Goal: Transaction & Acquisition: Purchase product/service

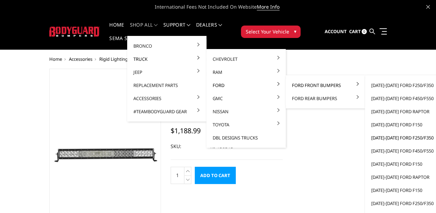
click at [397, 137] on link "[DATE]-[DATE] Ford F250/F350" at bounding box center [405, 137] width 74 height 13
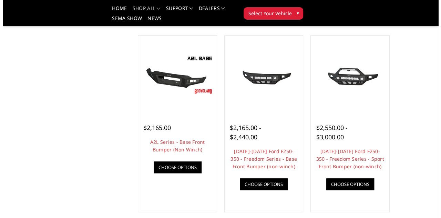
scroll to position [236, 0]
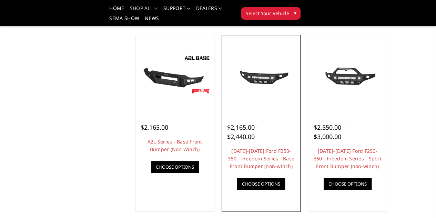
click at [0, 0] on link "Quick view" at bounding box center [0, 0] width 0 height 0
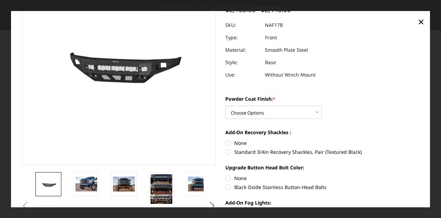
scroll to position [66, 0]
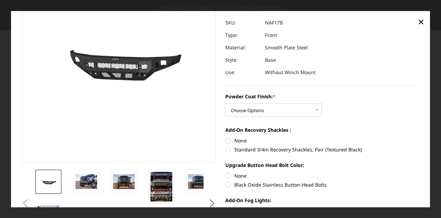
click at [216, 108] on section "Previous" at bounding box center [119, 97] width 204 height 282
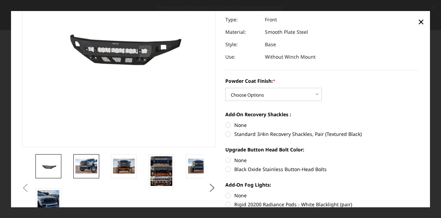
click at [84, 168] on img at bounding box center [86, 166] width 22 height 14
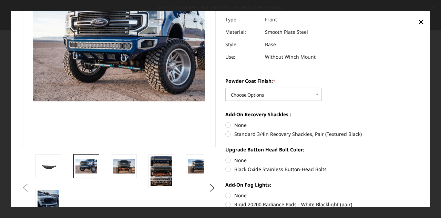
scroll to position [65, 0]
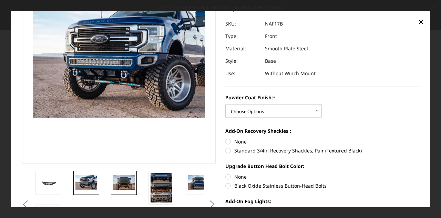
click at [126, 185] on img at bounding box center [124, 182] width 22 height 14
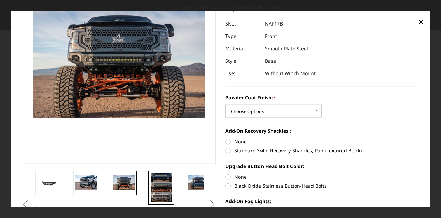
click at [157, 188] on img at bounding box center [162, 187] width 22 height 30
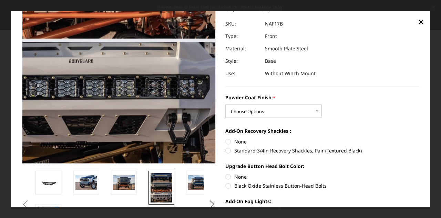
scroll to position [21, 0]
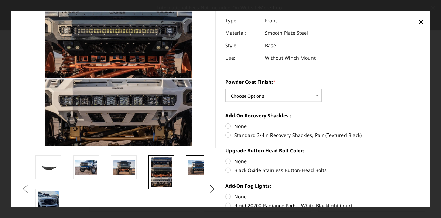
click at [194, 171] on img at bounding box center [199, 167] width 22 height 14
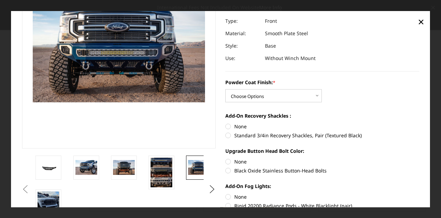
scroll to position [82, 0]
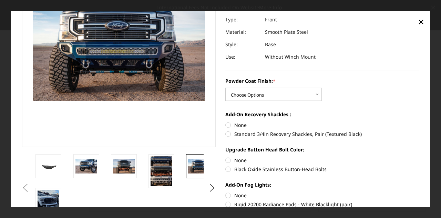
click at [190, 170] on img at bounding box center [199, 166] width 22 height 14
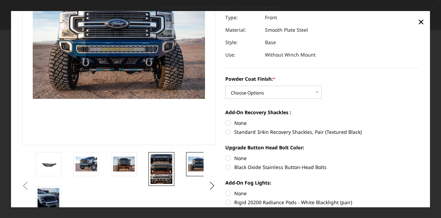
click at [164, 168] on img at bounding box center [162, 169] width 22 height 30
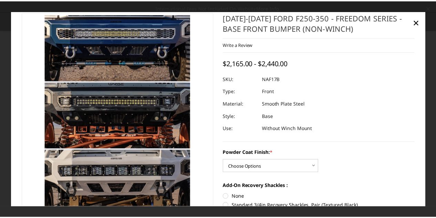
scroll to position [0, 0]
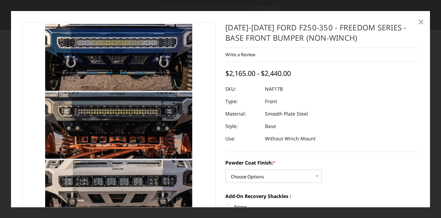
click at [423, 21] on span "×" at bounding box center [421, 21] width 6 height 15
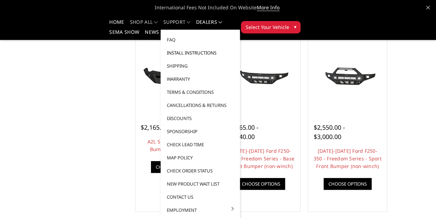
click at [180, 53] on link "Install Instructions" at bounding box center [200, 52] width 74 height 13
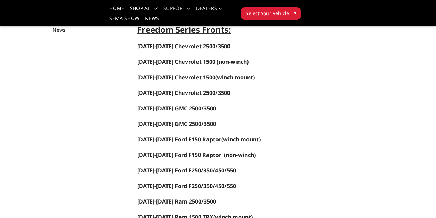
scroll to position [108, 0]
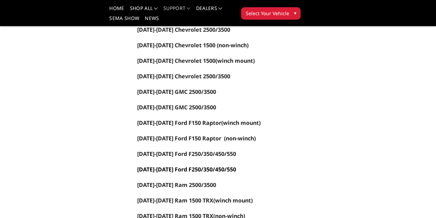
click at [137, 168] on span "2017-2022 Ford F250/350/450/550" at bounding box center [186, 169] width 99 height 8
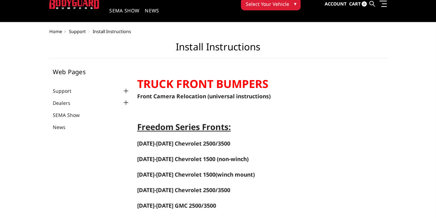
scroll to position [0, 0]
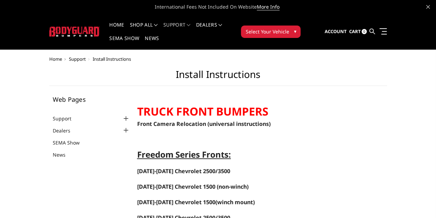
click at [51, 30] on img at bounding box center [74, 32] width 51 height 10
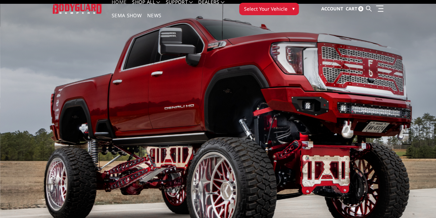
scroll to position [2, 0]
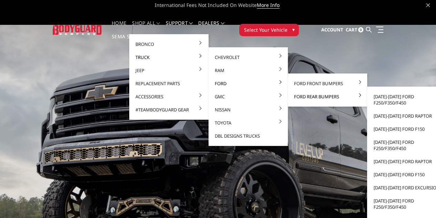
click at [296, 95] on link "Ford Rear Bumpers" at bounding box center [328, 96] width 74 height 13
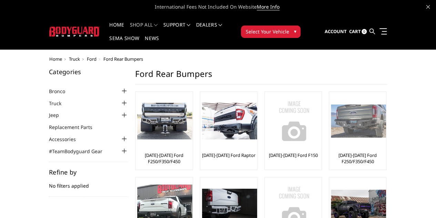
click at [331, 152] on link "[DATE]-[DATE] Ford F250/F350/F450" at bounding box center [357, 158] width 53 height 12
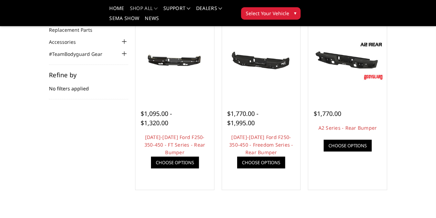
scroll to position [72, 0]
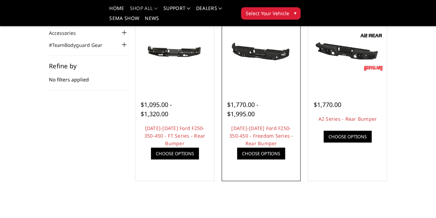
click at [238, 159] on link "Choose Options" at bounding box center [261, 154] width 48 height 12
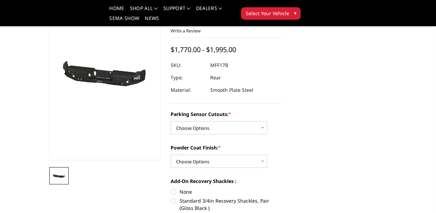
scroll to position [48, 1]
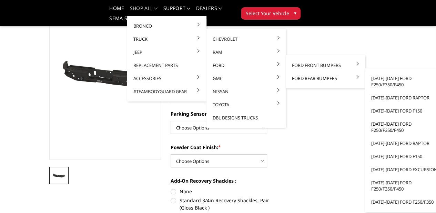
click at [386, 130] on link "[DATE]-[DATE] Ford F250/F350/F450" at bounding box center [405, 126] width 74 height 19
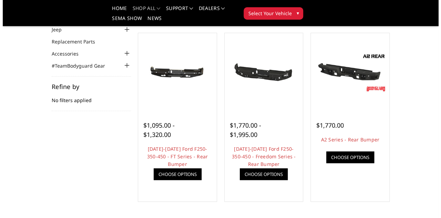
scroll to position [51, 0]
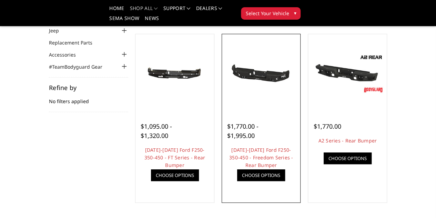
click at [0, 0] on link "Quick view" at bounding box center [0, 0] width 0 height 0
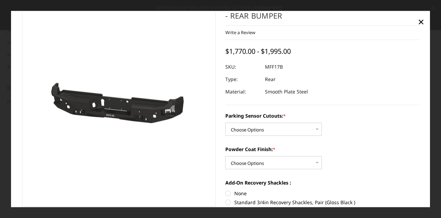
scroll to position [29, 0]
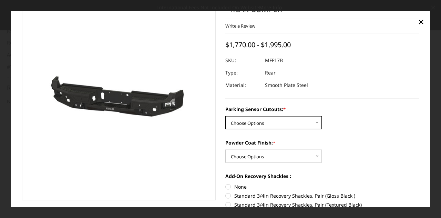
click at [230, 125] on select "Choose Options No - Without Parking Sensor Cutouts Yes - With Parking Sensor Cu…" at bounding box center [273, 122] width 96 height 13
select select "3074"
click at [225, 116] on select "Choose Options No - Without Parking Sensor Cutouts Yes - With Parking Sensor Cu…" at bounding box center [273, 122] width 96 height 13
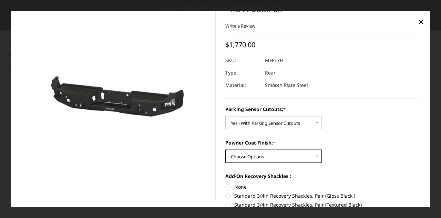
click at [230, 155] on select "Choose Options Bare Metal Texture Black Powder Coat" at bounding box center [273, 156] width 96 height 13
select select "3075"
click at [225, 150] on select "Choose Options Bare Metal Texture Black Powder Coat" at bounding box center [273, 156] width 96 height 13
click at [215, 154] on section at bounding box center [119, 112] width 204 height 238
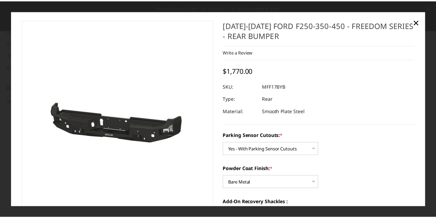
scroll to position [0, 0]
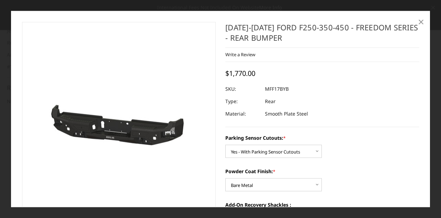
click at [421, 24] on span "×" at bounding box center [421, 21] width 6 height 15
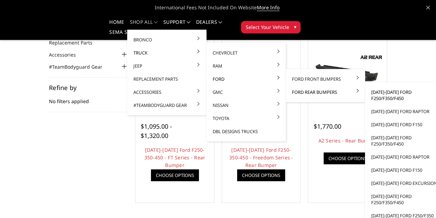
click at [372, 97] on link "[DATE]-[DATE] Ford F250/F350/F450" at bounding box center [405, 94] width 74 height 19
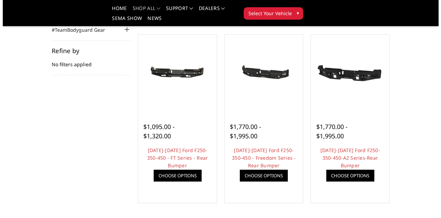
scroll to position [88, 0]
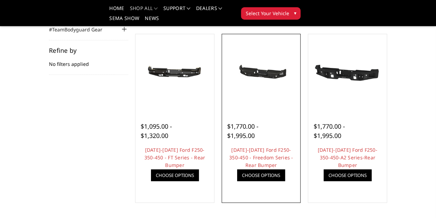
click at [0, 0] on link "Quick view" at bounding box center [0, 0] width 0 height 0
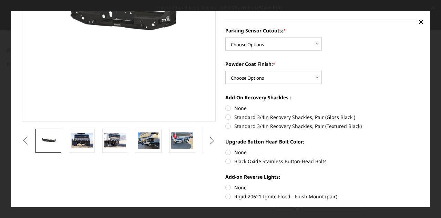
scroll to position [108, 0]
click at [81, 137] on img at bounding box center [82, 140] width 22 height 14
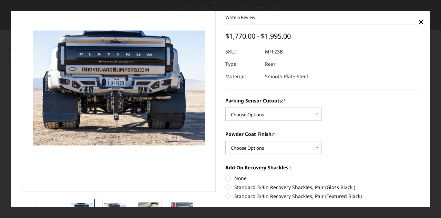
scroll to position [43, 0]
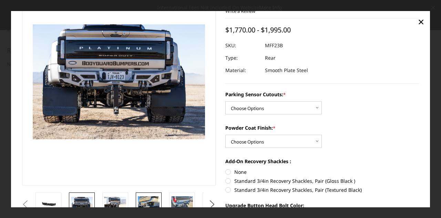
click at [147, 199] on img at bounding box center [149, 204] width 22 height 16
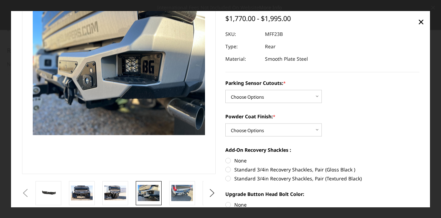
scroll to position [58, 0]
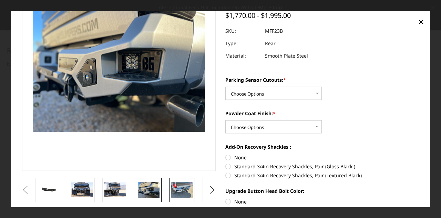
click at [173, 192] on img at bounding box center [182, 189] width 22 height 16
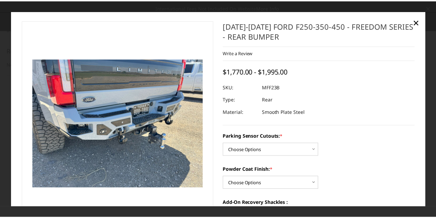
scroll to position [0, 0]
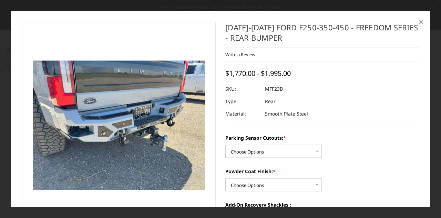
click at [422, 21] on span "×" at bounding box center [421, 21] width 6 height 15
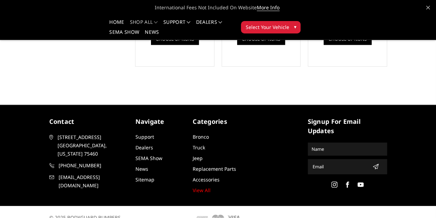
scroll to position [235, 0]
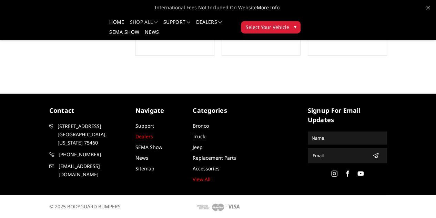
click at [135, 134] on link "Dealers" at bounding box center [144, 136] width 18 height 7
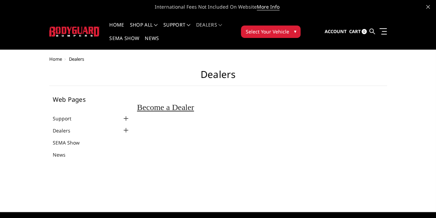
click at [122, 126] on div at bounding box center [126, 130] width 8 height 8
click at [112, 76] on main "Dealers Web Pages Support FAQ Install Instructions Shipping Warranty Terms & Co…" at bounding box center [218, 122] width 338 height 106
click at [106, 23] on nav "Home shop all Bronco [DATE]-[DATE] Bronco Front [DATE]-[DATE] Bronco Rear [DATE…" at bounding box center [171, 31] width 130 height 35
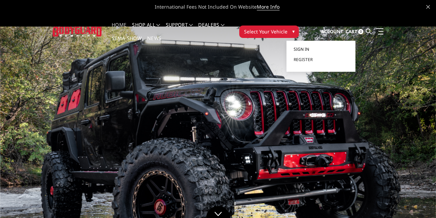
click at [309, 46] on span "Sign in" at bounding box center [301, 49] width 16 height 6
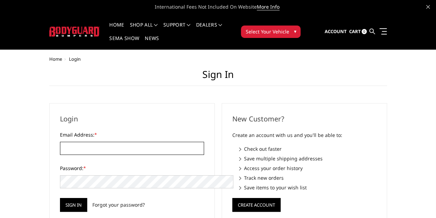
click at [60, 142] on input "Email Address: *" at bounding box center [132, 148] width 144 height 13
type input "[EMAIL_ADDRESS][DOMAIN_NAME]"
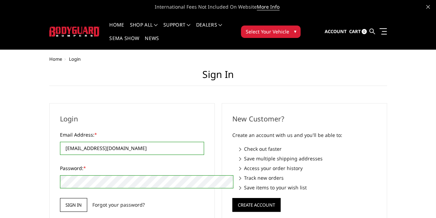
click at [60, 198] on input "Sign in" at bounding box center [73, 205] width 27 height 14
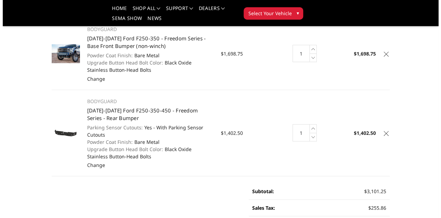
scroll to position [73, 0]
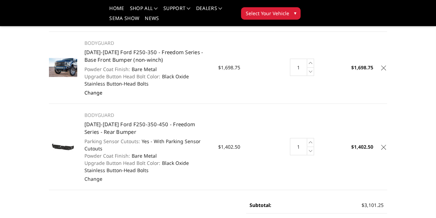
click at [84, 91] on link "Change" at bounding box center [93, 92] width 18 height 7
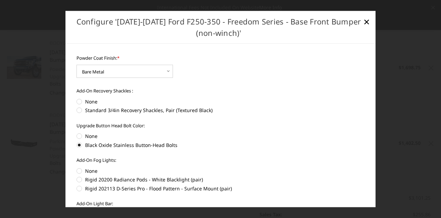
click at [79, 102] on label "None" at bounding box center [221, 101] width 288 height 7
click at [77, 98] on input "None" at bounding box center [77, 98] width 0 height 0
radio input "true"
click at [80, 137] on label "None" at bounding box center [221, 135] width 288 height 7
click at [77, 133] on input "None" at bounding box center [77, 132] width 0 height 0
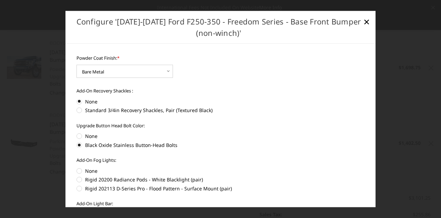
radio input "true"
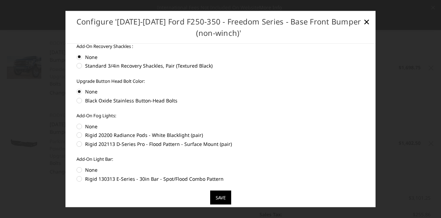
scroll to position [52, 0]
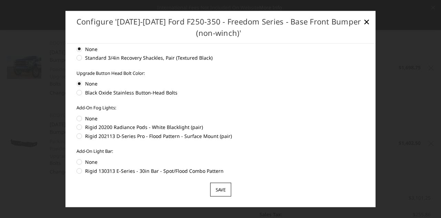
click at [210, 188] on input "Save" at bounding box center [220, 190] width 21 height 14
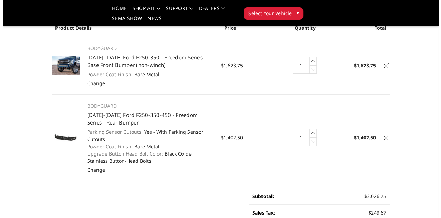
scroll to position [42, 0]
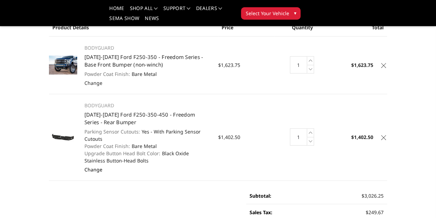
click at [84, 166] on link "Change" at bounding box center [93, 169] width 18 height 7
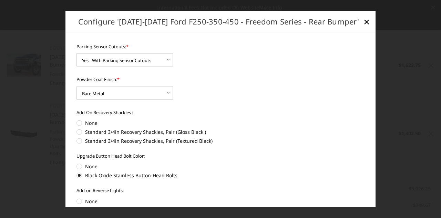
click at [79, 125] on label "None" at bounding box center [221, 122] width 288 height 7
click at [77, 120] on input "None" at bounding box center [77, 119] width 0 height 0
radio input "true"
click at [78, 170] on div "Upgrade Button Head Bolt Color: None Black Oxide Stainless Button-Head Bolts" at bounding box center [221, 165] width 288 height 25
click at [80, 167] on label "None" at bounding box center [221, 166] width 288 height 7
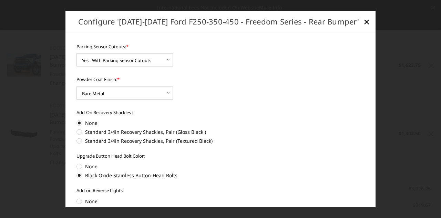
click at [77, 163] on input "None" at bounding box center [77, 163] width 0 height 0
radio input "true"
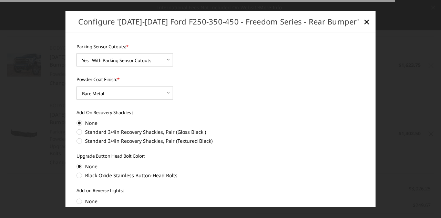
click at [70, 174] on div "[object Object] Parking Sensor Cutouts: * Choose Options No - Without Parking S…" at bounding box center [220, 119] width 310 height 175
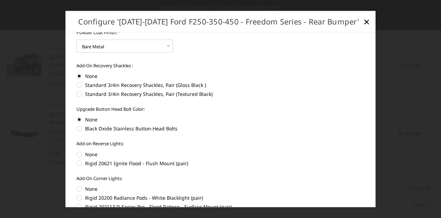
scroll to position [83, 0]
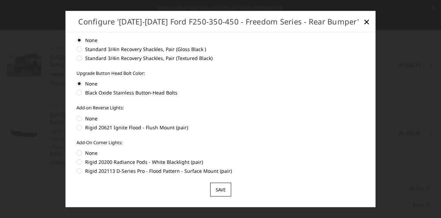
click at [214, 190] on input "Save" at bounding box center [220, 190] width 21 height 14
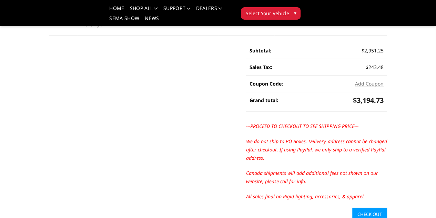
scroll to position [174, 0]
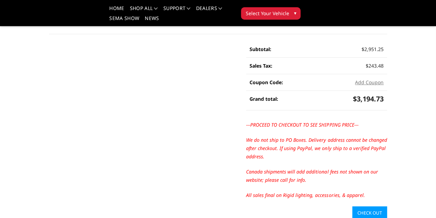
click at [387, 206] on link "Check out" at bounding box center [369, 212] width 35 height 13
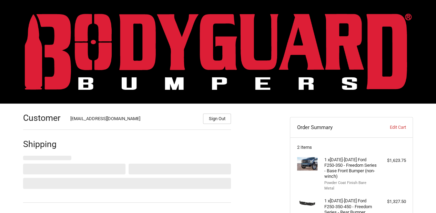
select select "US"
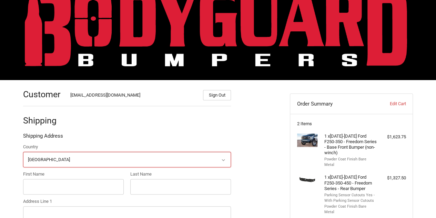
scroll to position [86, 0]
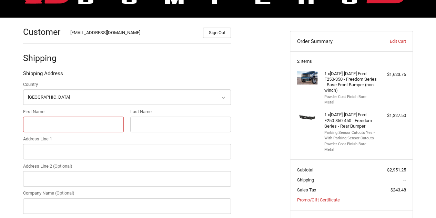
click at [29, 122] on input "First Name" at bounding box center [73, 124] width 101 height 16
type input "DIRT HOUSE"
type input "ACCT#236091"
type input "[STREET_ADDRESS][PERSON_NAME]"
type input "DIRT HOUSE"
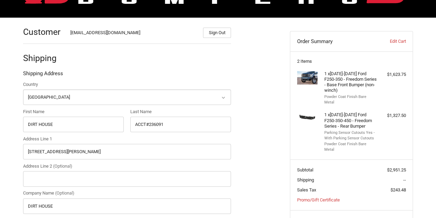
type input "[GEOGRAPHIC_DATA]"
select select "NV"
type input "89118"
type input "7027720047"
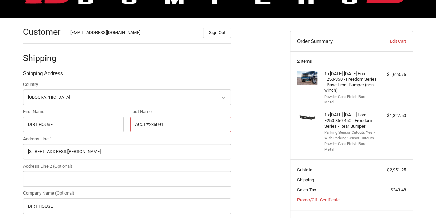
drag, startPoint x: 174, startPoint y: 125, endPoint x: 91, endPoint y: 116, distance: 83.2
click at [91, 116] on div "Country Select a country [GEOGRAPHIC_DATA] [GEOGRAPHIC_DATA] [GEOGRAPHIC_DATA] …" at bounding box center [127, 176] width 215 height 191
drag, startPoint x: 74, startPoint y: 129, endPoint x: 39, endPoint y: 130, distance: 35.2
click at [39, 130] on input "DIRT HOUSE" at bounding box center [73, 124] width 101 height 16
type input "DIRT"
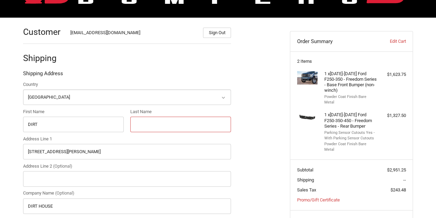
click at [149, 127] on input "Last Name" at bounding box center [180, 124] width 101 height 16
type input "House"
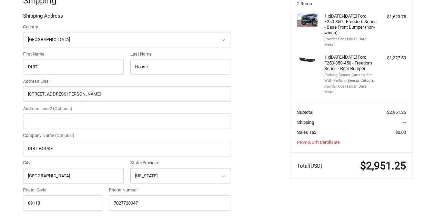
scroll to position [159, 0]
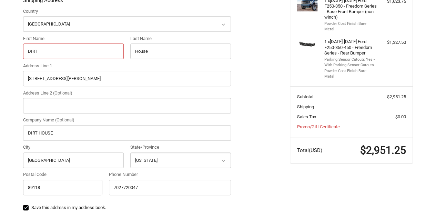
drag, startPoint x: 46, startPoint y: 50, endPoint x: 17, endPoint y: 52, distance: 29.7
click at [17, 52] on div "Customer [EMAIL_ADDRESS][DOMAIN_NAME] Sign Out Shipping Shipping Address Countr…" at bounding box center [218, 194] width 414 height 498
type input "bryn"
drag, startPoint x: 159, startPoint y: 55, endPoint x: 108, endPoint y: 55, distance: 51.7
click at [108, 55] on div "Country Select a country [GEOGRAPHIC_DATA] [GEOGRAPHIC_DATA] [GEOGRAPHIC_DATA] …" at bounding box center [127, 103] width 215 height 191
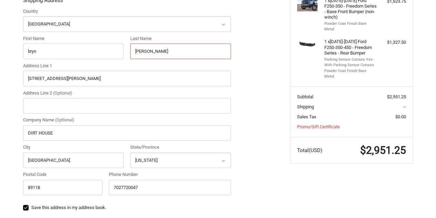
type input "[PERSON_NAME]"
click at [17, 102] on div "Customer [EMAIL_ADDRESS][DOMAIN_NAME] Sign Out Shipping Shipping Address Countr…" at bounding box center [218, 194] width 414 height 498
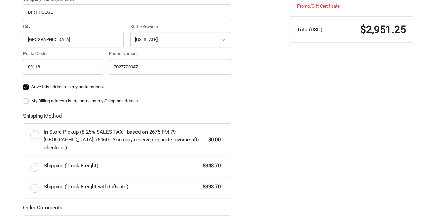
scroll to position [280, 0]
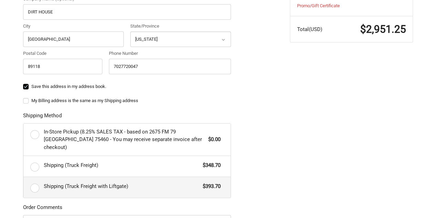
click at [34, 181] on label "Shipping (Truck Freight with Liftgate) $393.70" at bounding box center [126, 187] width 207 height 21
click at [24, 177] on input "Shipping (Truck Freight with Liftgate) $393.70" at bounding box center [23, 177] width 0 height 0
radio input "true"
click at [11, 174] on div "Customer [EMAIL_ADDRESS][DOMAIN_NAME] Sign Out Shipping Shipping Address Countr…" at bounding box center [218, 73] width 414 height 498
drag, startPoint x: 11, startPoint y: 174, endPoint x: 12, endPoint y: 183, distance: 9.0
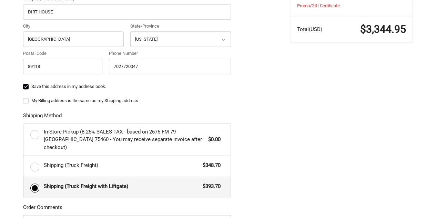
click at [12, 183] on div "Customer [EMAIL_ADDRESS][DOMAIN_NAME] Sign Out Shipping Shipping Address Countr…" at bounding box center [218, 73] width 414 height 498
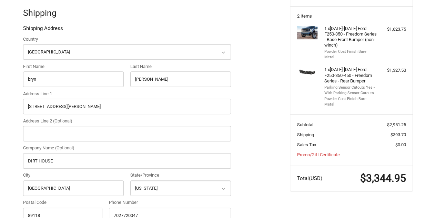
scroll to position [126, 0]
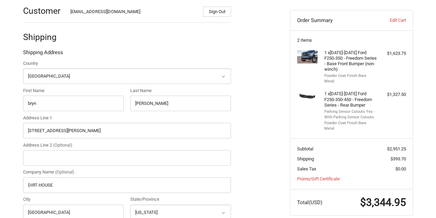
scroll to position [98, 0]
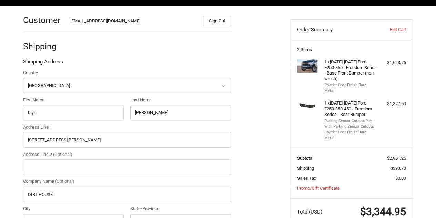
click at [306, 67] on img at bounding box center [307, 66] width 21 height 14
